Goal: Task Accomplishment & Management: Manage account settings

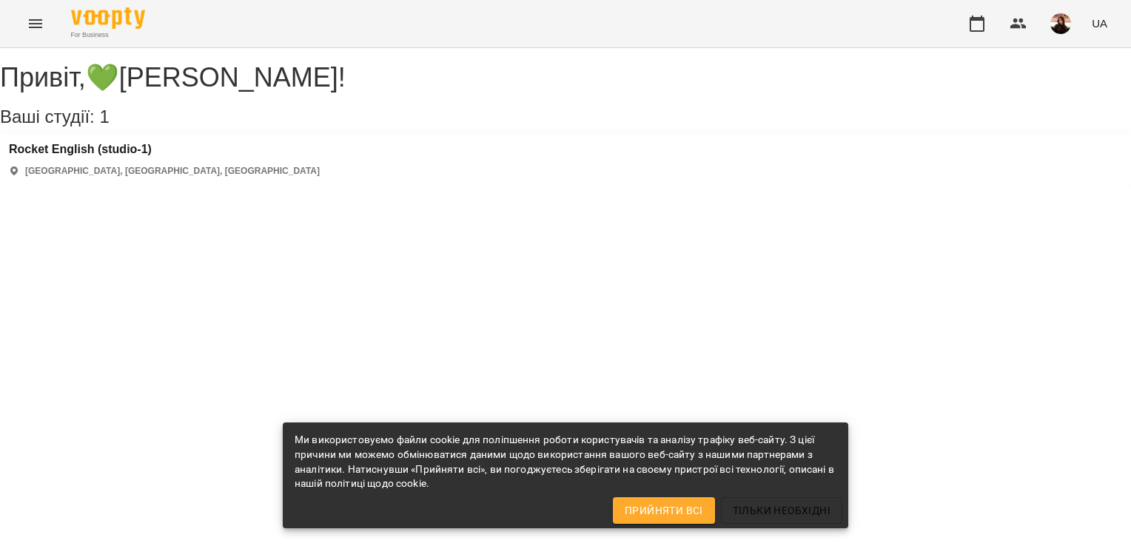
click at [117, 156] on div "Rocket English (studio-1) [GEOGRAPHIC_DATA], [GEOGRAPHIC_DATA], [GEOGRAPHIC_DAT…" at bounding box center [565, 160] width 1131 height 53
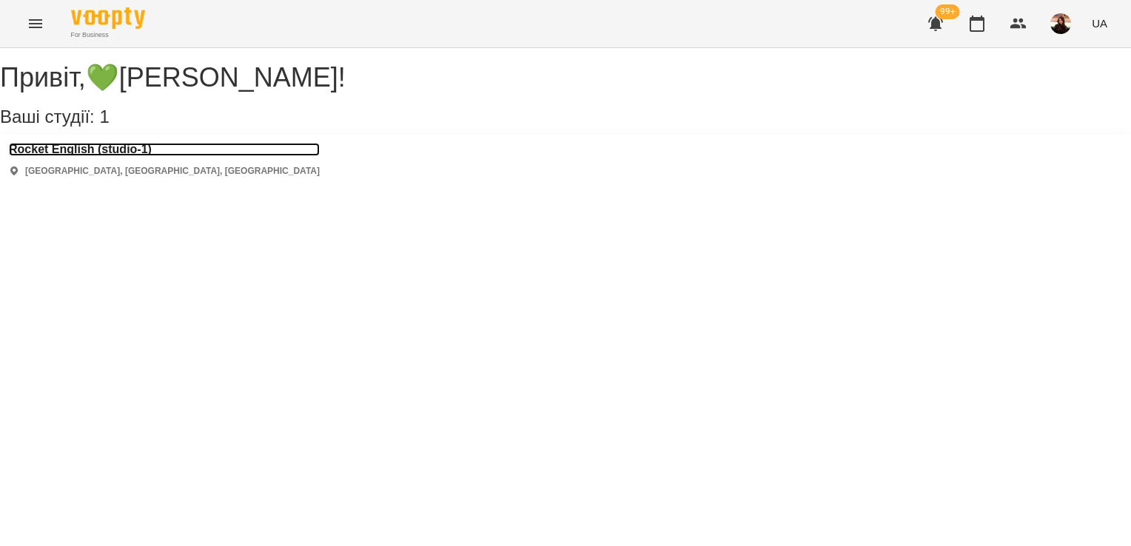
click at [117, 156] on h3 "Rocket English (studio-1)" at bounding box center [164, 149] width 311 height 13
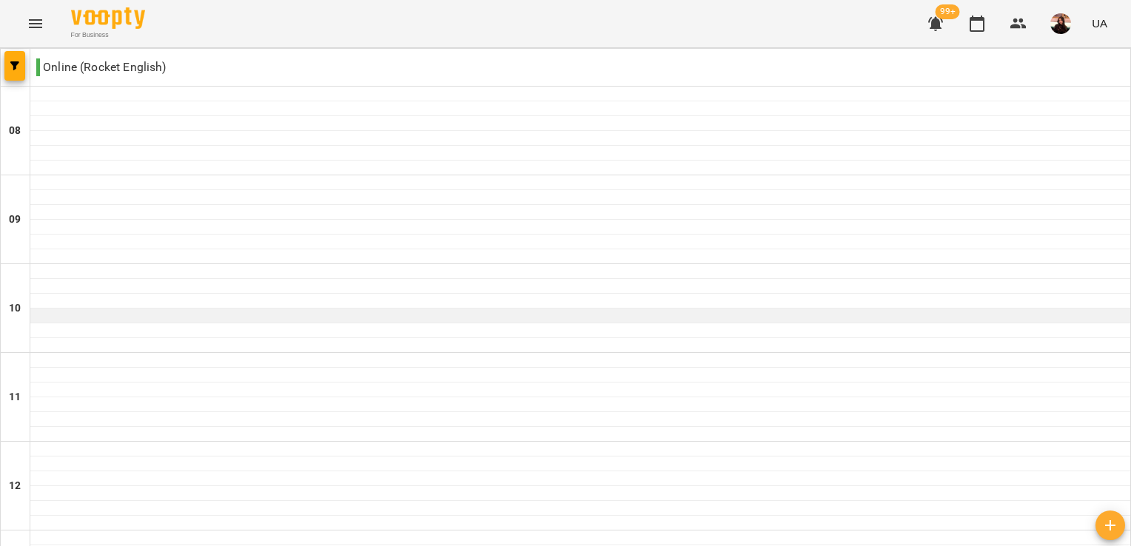
scroll to position [814, 0]
